Goal: Use online tool/utility: Utilize a website feature to perform a specific function

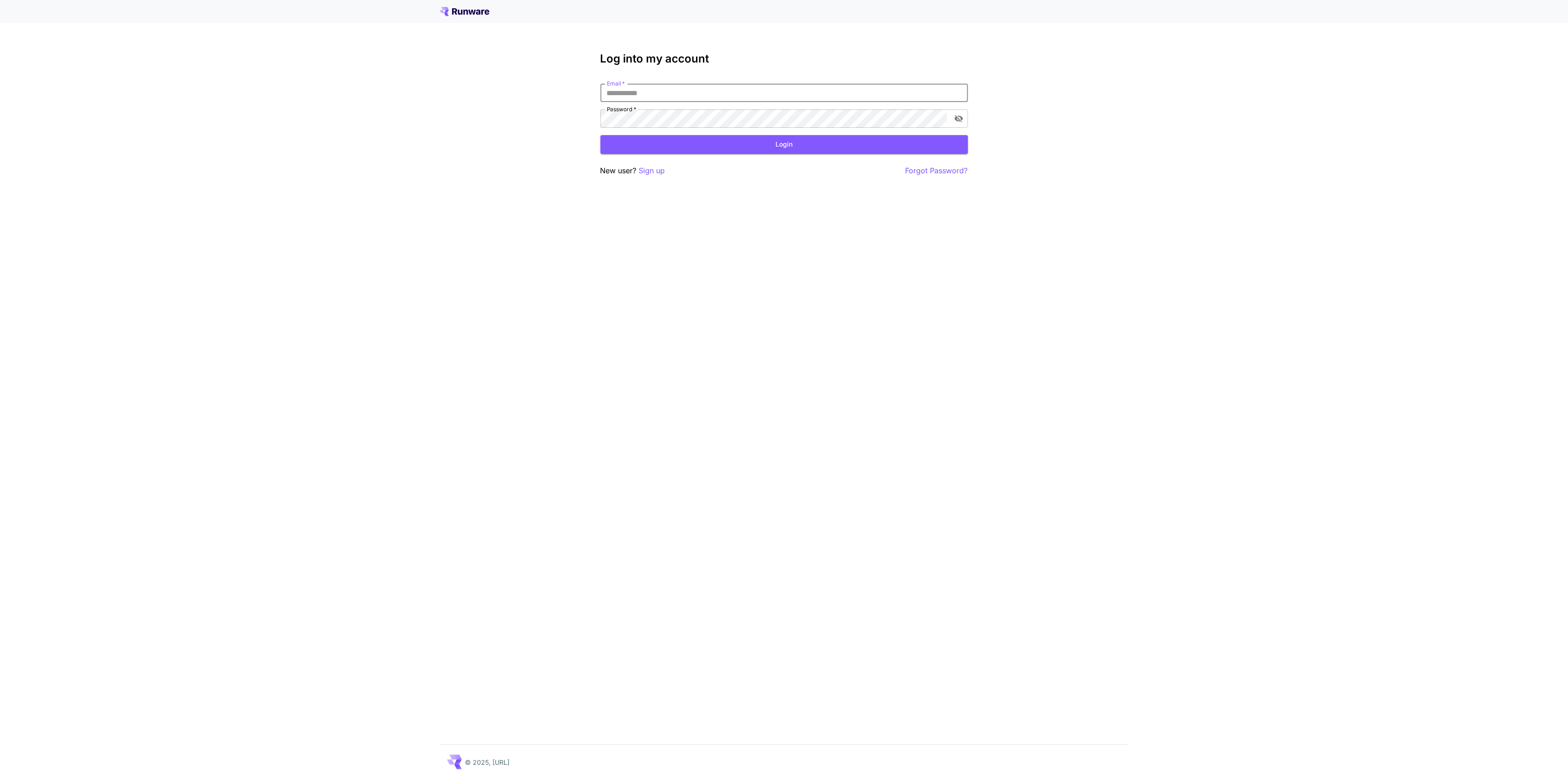
click at [677, 89] on input "Email   *" at bounding box center [784, 93] width 367 height 18
click at [645, 96] on input "Email   *" at bounding box center [784, 93] width 367 height 18
click at [993, 263] on div "Log into my account Email   * Email   * Password   * Password   * Login New use…" at bounding box center [784, 390] width 1568 height 779
click at [707, 92] on input "Email   *" at bounding box center [784, 93] width 367 height 18
type input "**********"
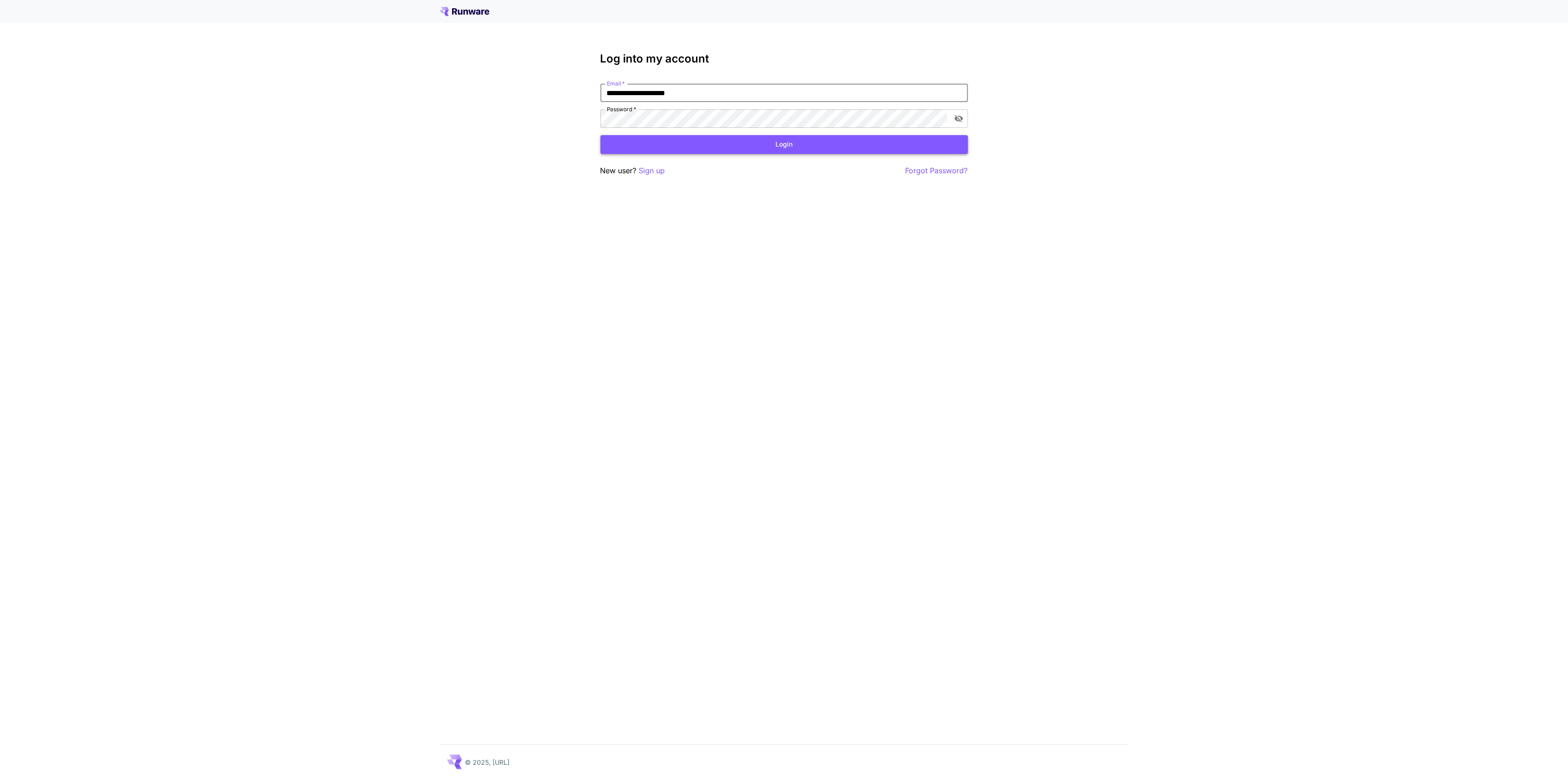
click at [809, 148] on button "Login" at bounding box center [784, 145] width 367 height 19
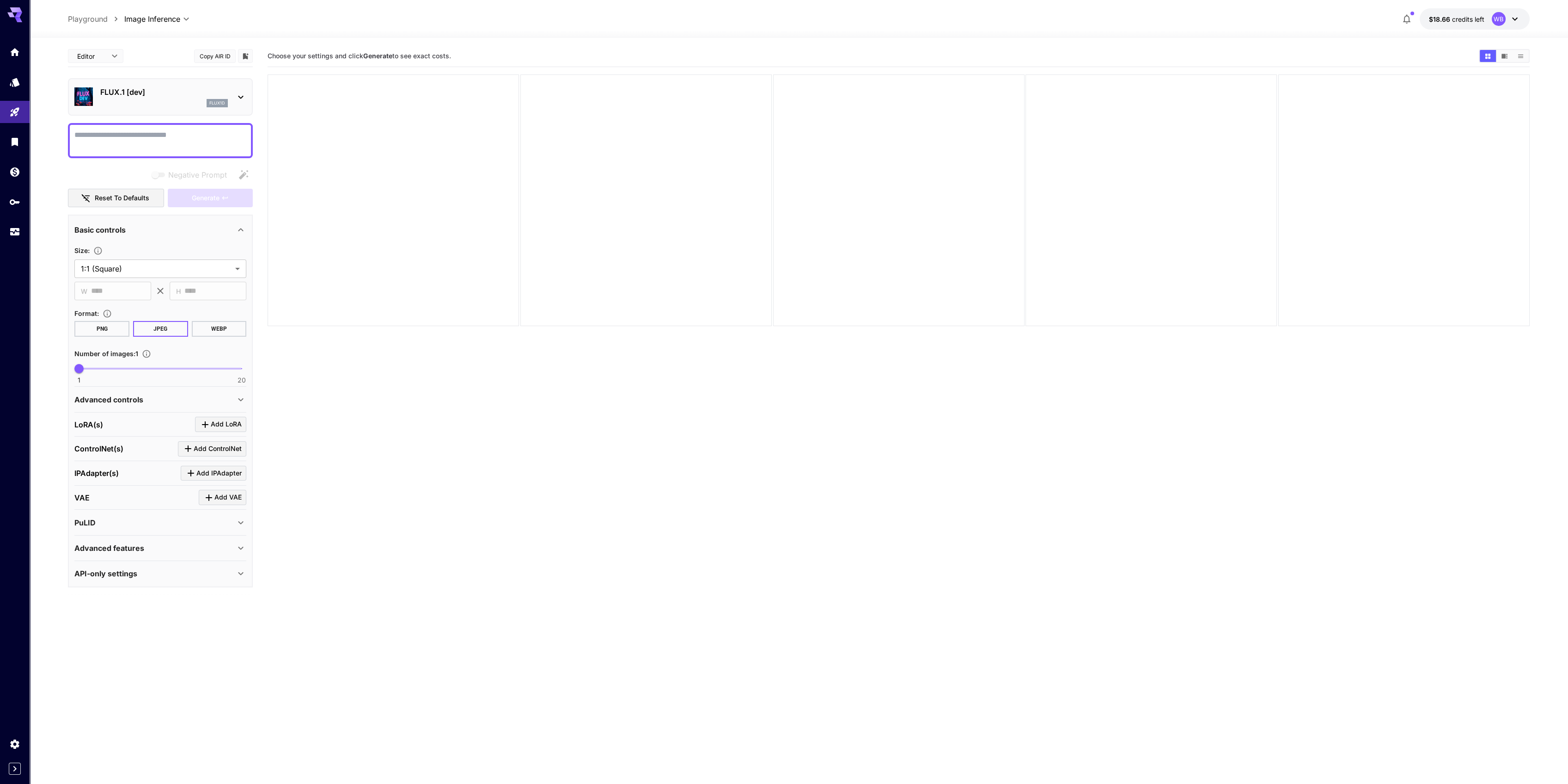
click at [150, 142] on textarea "Negative Prompt" at bounding box center [160, 140] width 172 height 22
type textarea "**********"
click at [207, 198] on span "Generate" at bounding box center [206, 198] width 28 height 12
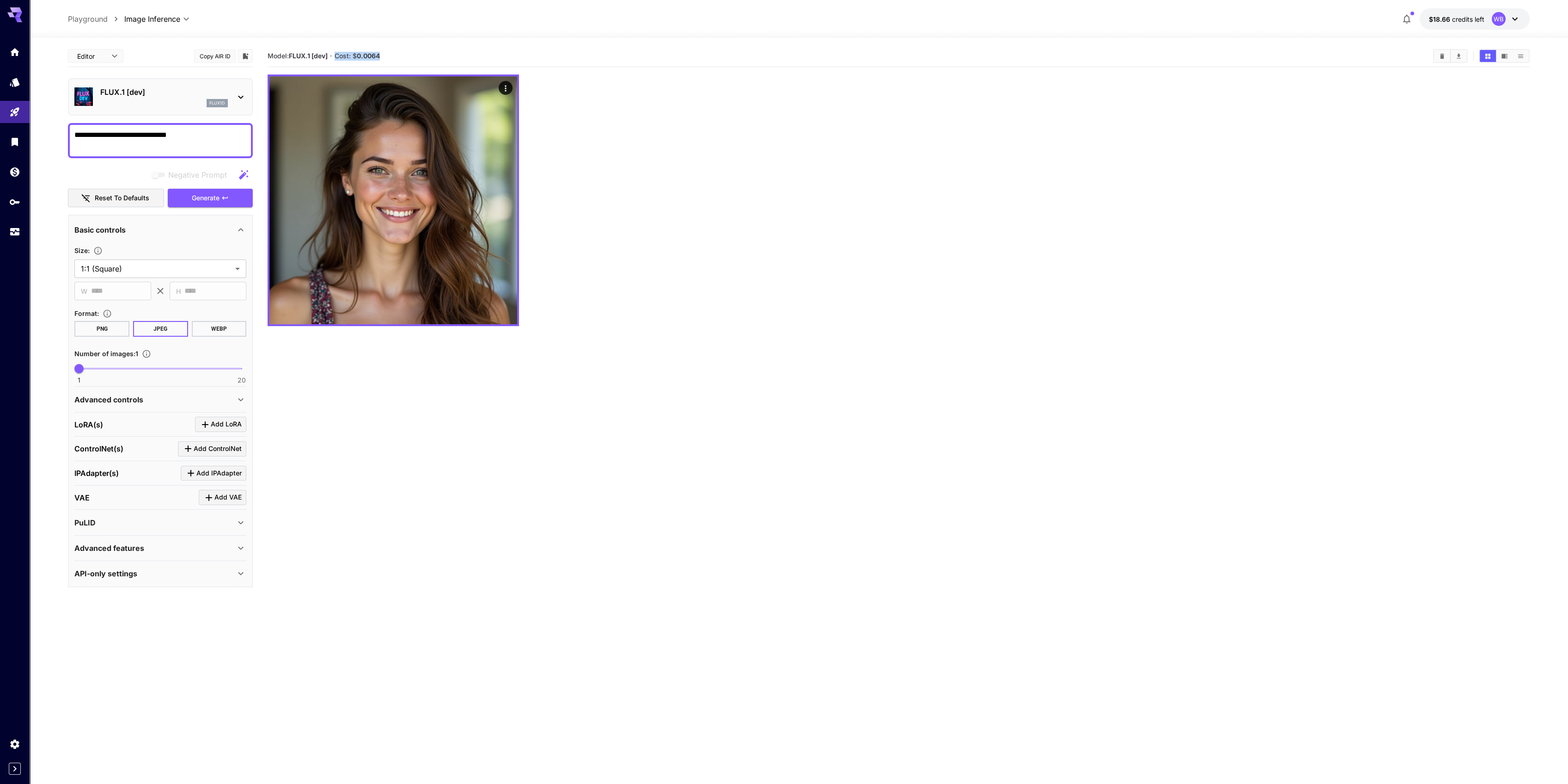
drag, startPoint x: 384, startPoint y: 55, endPoint x: 338, endPoint y: 56, distance: 46.0
click at [338, 56] on section "Model: FLUX.1 [dev] · Cost: $ 0.0064" at bounding box center [847, 55] width 1158 height 11
copy span "Cost: $ 0.0064"
click at [234, 93] on div "FLUX.1 [dev] flux1d" at bounding box center [160, 96] width 172 height 28
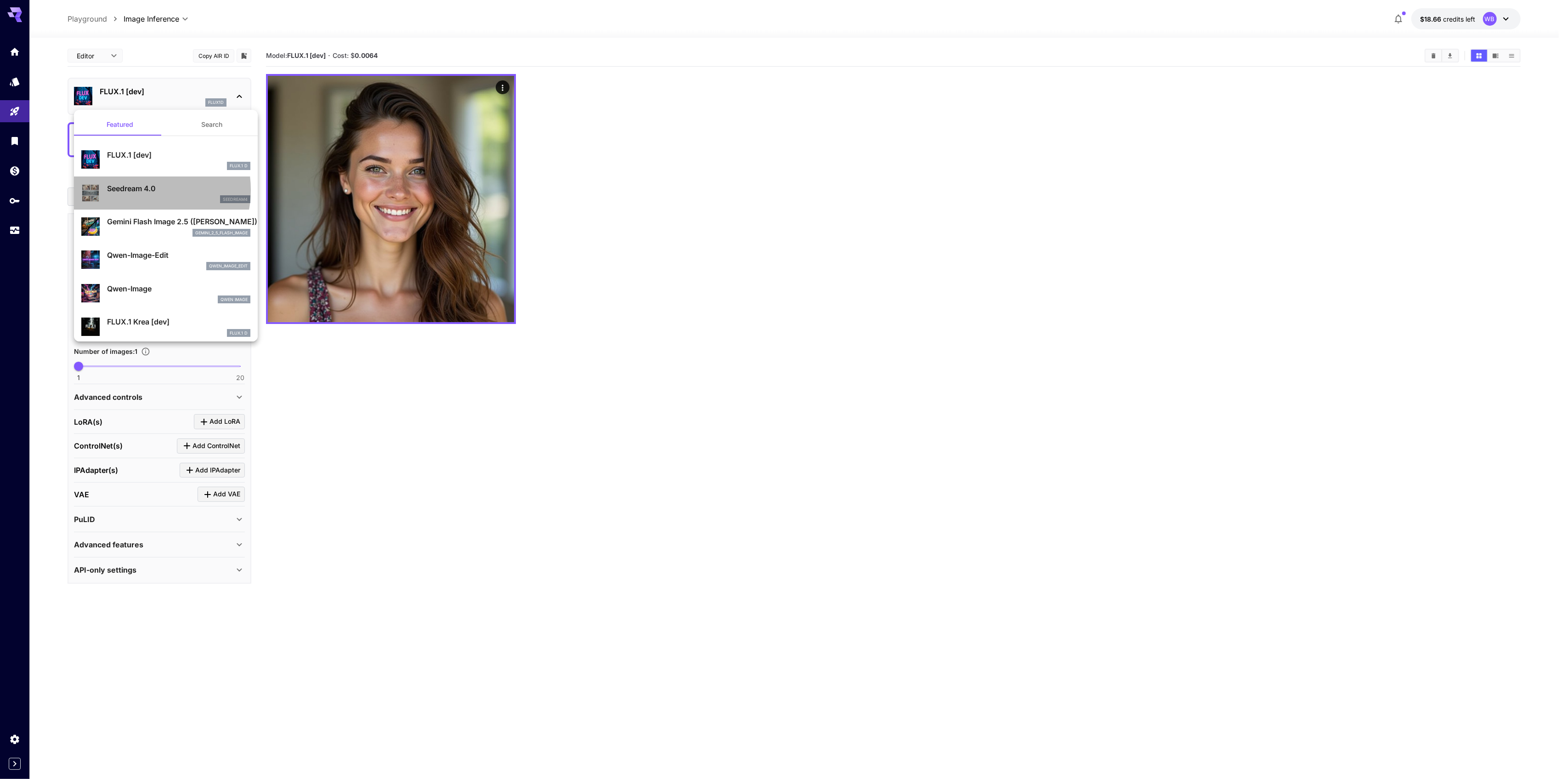
click at [139, 190] on p "Seedream 4.0" at bounding box center [178, 188] width 144 height 11
type input "**********"
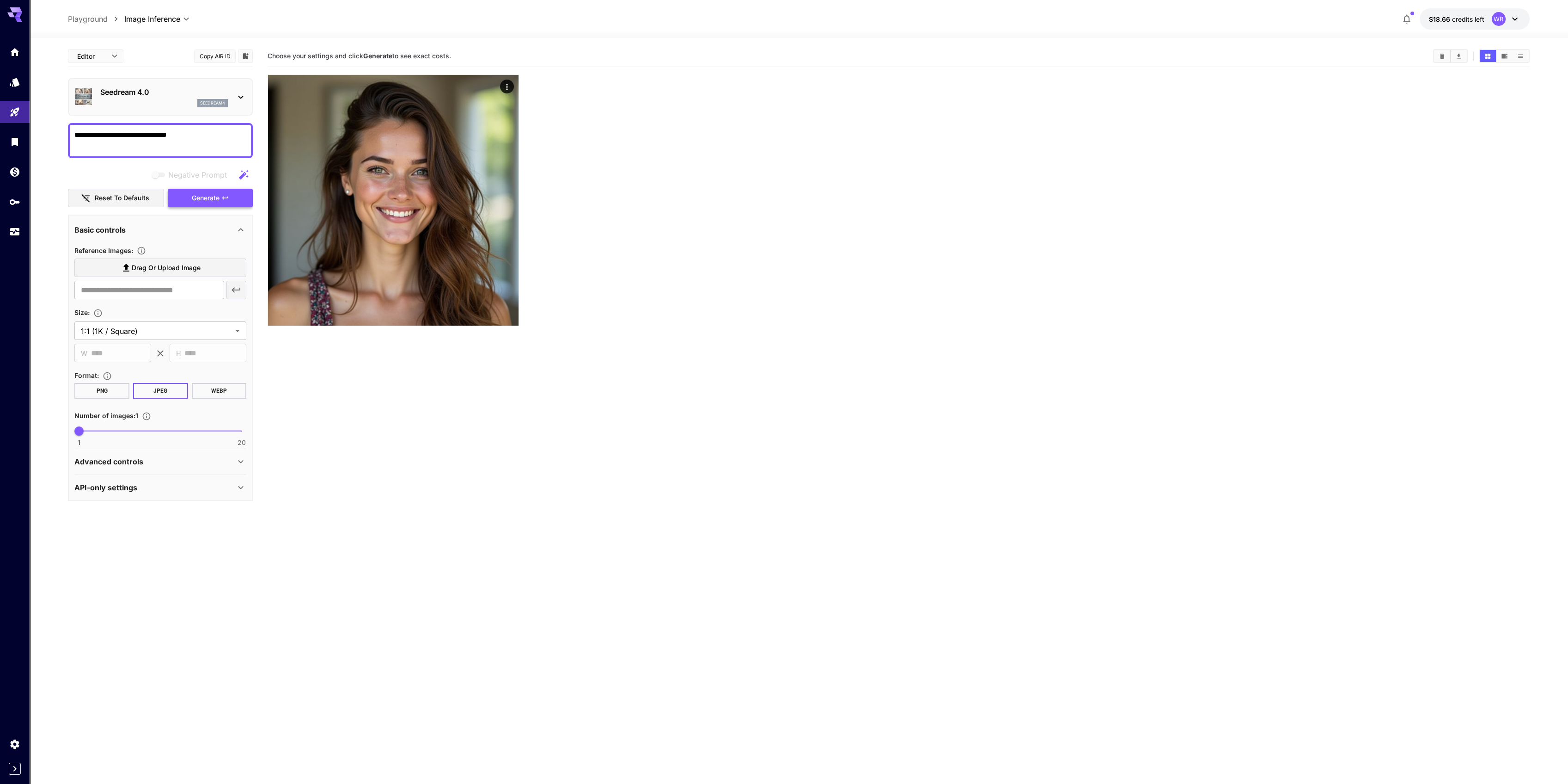
click at [199, 198] on span "Generate" at bounding box center [206, 198] width 28 height 12
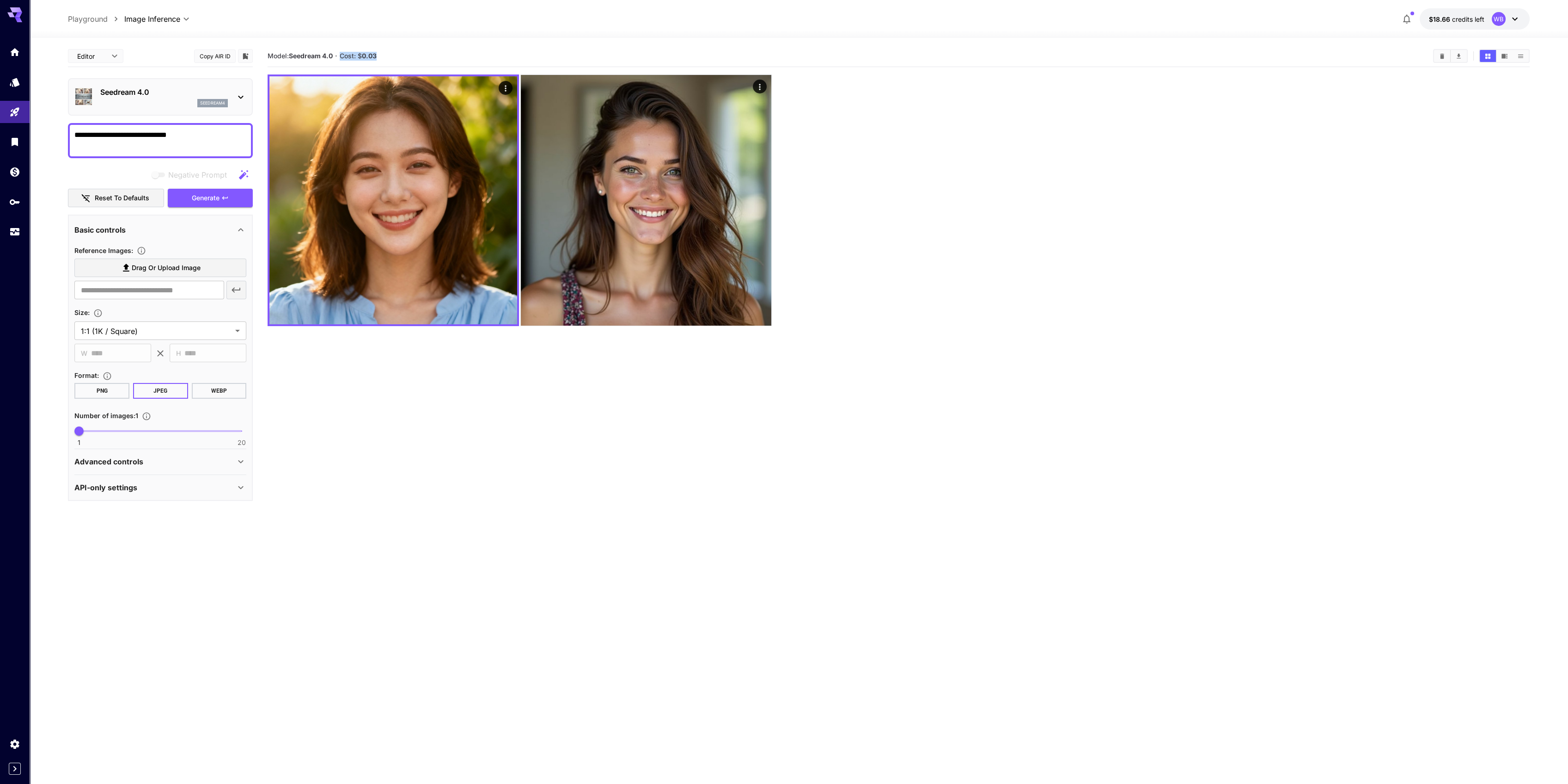
drag, startPoint x: 341, startPoint y: 53, endPoint x: 378, endPoint y: 53, distance: 37.0
click at [378, 53] on section "Model: Seedream 4.0 · Cost: $ 0.03" at bounding box center [847, 55] width 1158 height 11
copy span "Cost: $ 0.03"
click at [240, 96] on icon at bounding box center [240, 97] width 5 height 3
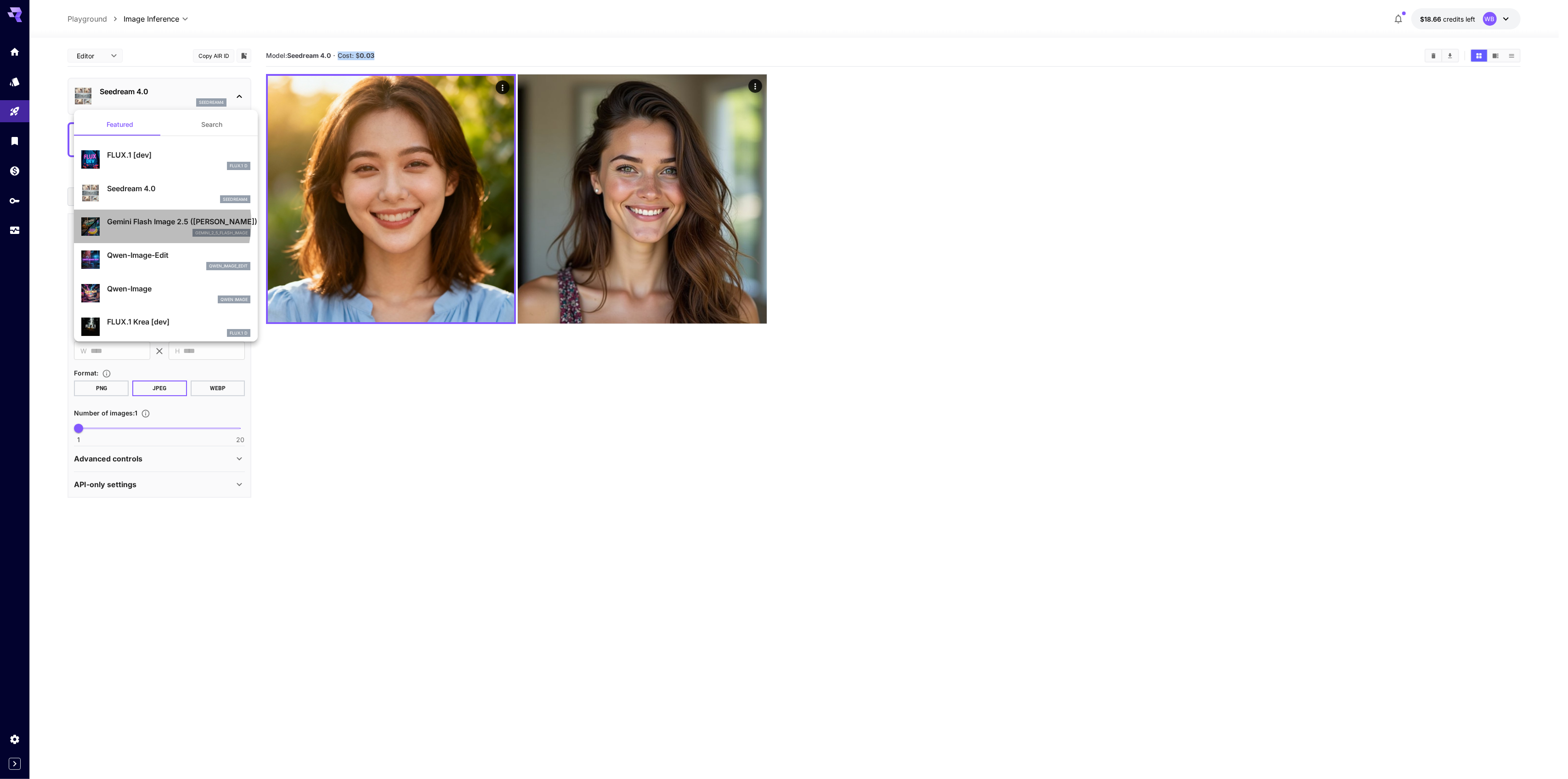
click at [147, 223] on p "Gemini Flash Image 2.5 ([PERSON_NAME])" at bounding box center [178, 221] width 144 height 11
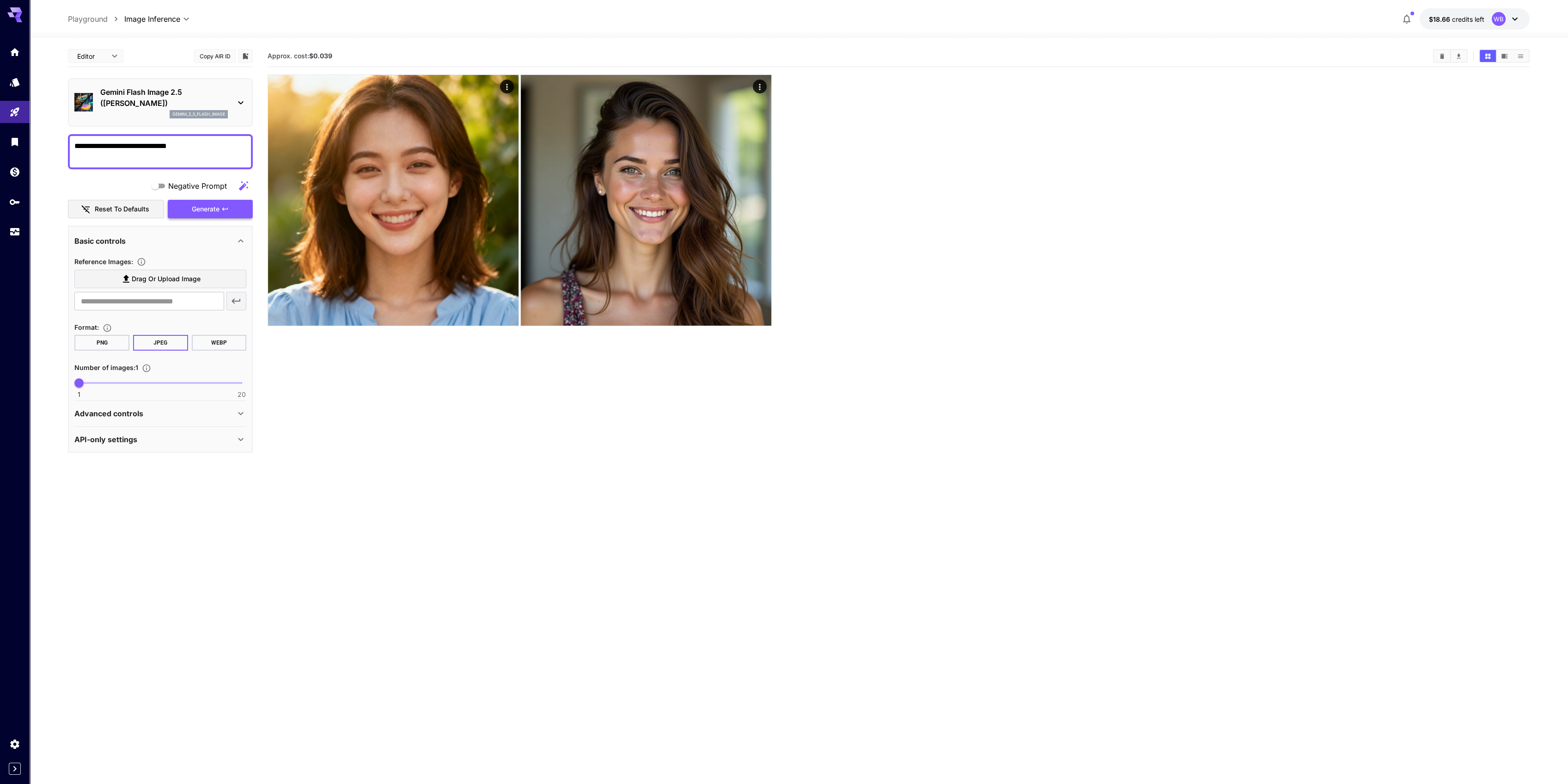
click at [196, 210] on span "Generate" at bounding box center [206, 210] width 28 height 12
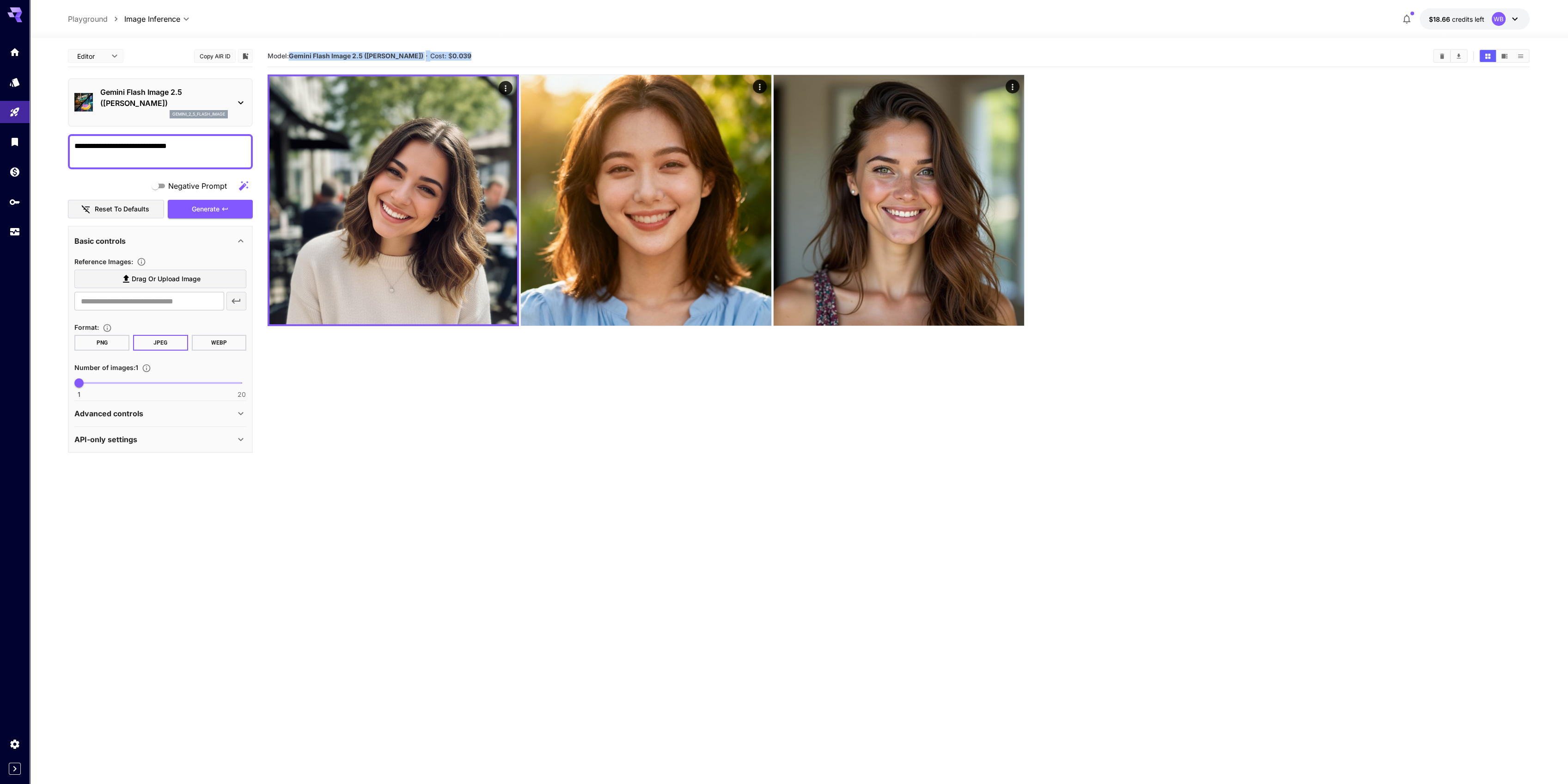
drag, startPoint x: 290, startPoint y: 53, endPoint x: 477, endPoint y: 49, distance: 187.0
click at [477, 49] on div "Model: Gemini Flash Image 2.5 ([PERSON_NAME]) · Cost: $ 0.039" at bounding box center [898, 56] width 1262 height 14
copy section "Gemini Flash Image 2.5 ([PERSON_NAME]) · Cost: $ 0.039"
click at [229, 102] on div "Gemini Flash Image 2.5 ([PERSON_NAME]) gemini_2_5_flash_image" at bounding box center [160, 102] width 172 height 39
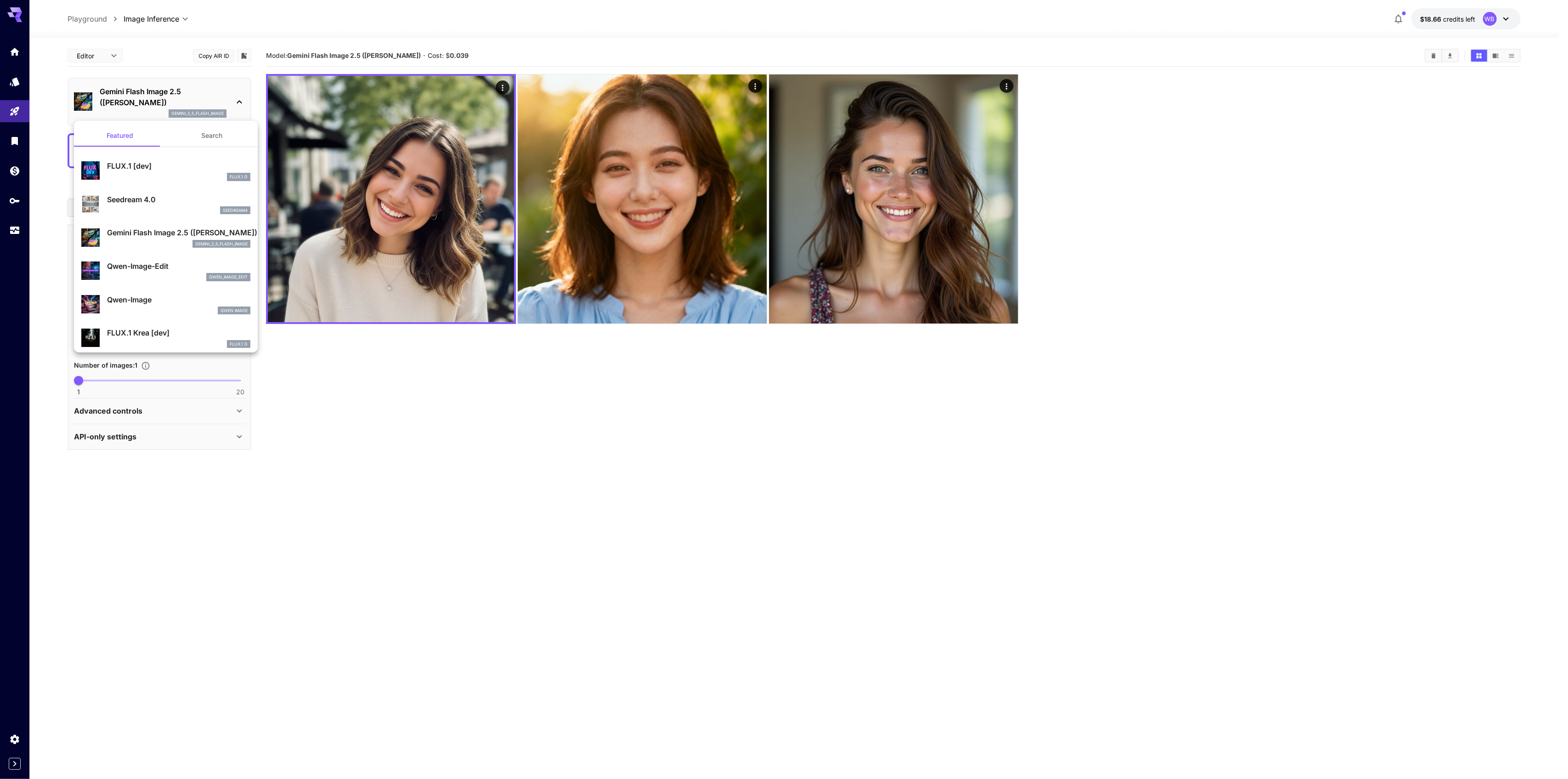
click at [160, 306] on div "Qwen-Image Qwen Image" at bounding box center [178, 304] width 144 height 20
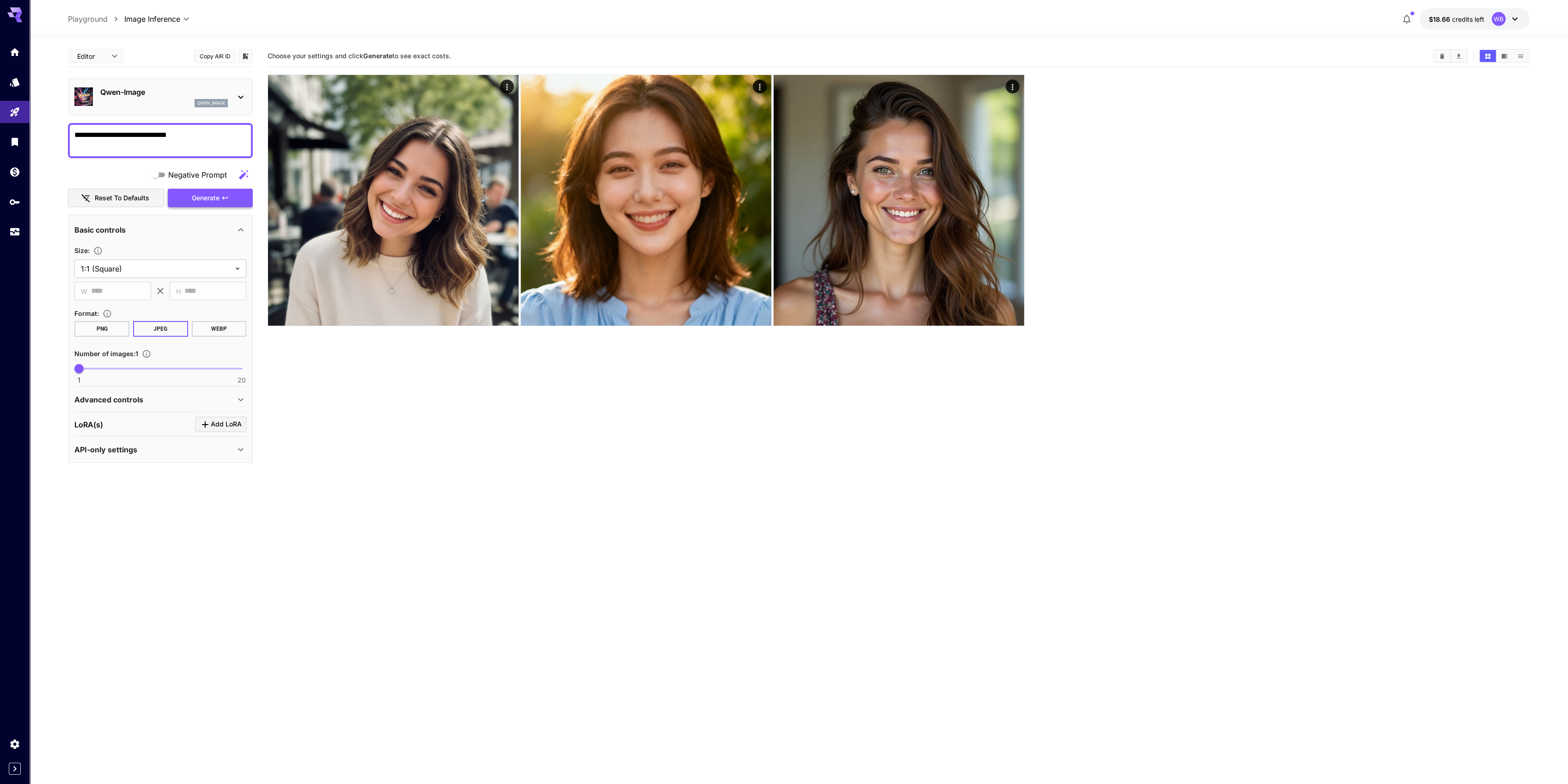
click at [206, 197] on span "Generate" at bounding box center [206, 198] width 28 height 12
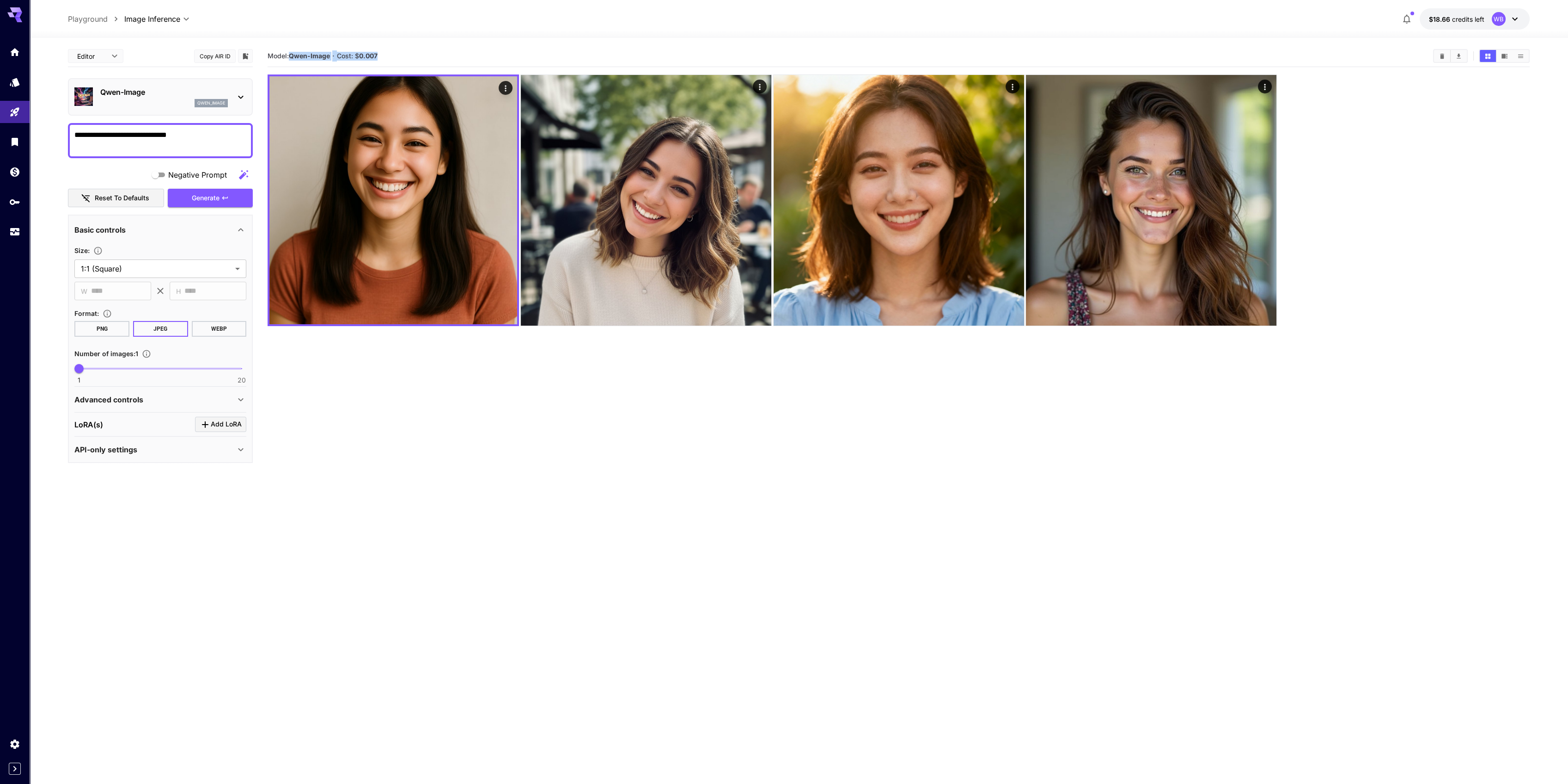
drag, startPoint x: 387, startPoint y: 53, endPoint x: 291, endPoint y: 58, distance: 96.1
click at [291, 58] on section "Model: [PERSON_NAME]-Image · Cost: $ 0.007" at bounding box center [847, 55] width 1158 height 11
copy section "[PERSON_NAME]-Image · Cost: $ 0.007"
